Goal: Check status: Check status

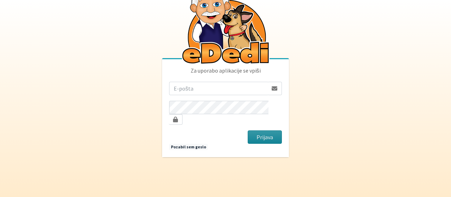
type input "[EMAIL_ADDRESS][DOMAIN_NAME]"
click at [263, 131] on button "Prijava" at bounding box center [265, 136] width 34 height 13
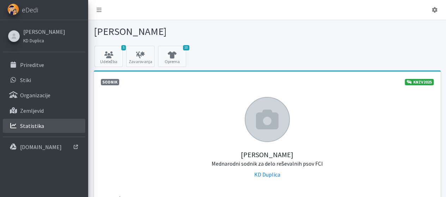
click at [32, 125] on p "Statistika" at bounding box center [32, 125] width 24 height 7
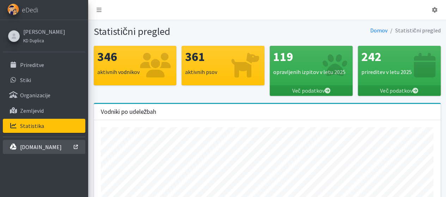
click at [27, 146] on p "[DOMAIN_NAME]" at bounding box center [41, 146] width 42 height 7
